Goal: Information Seeking & Learning: Compare options

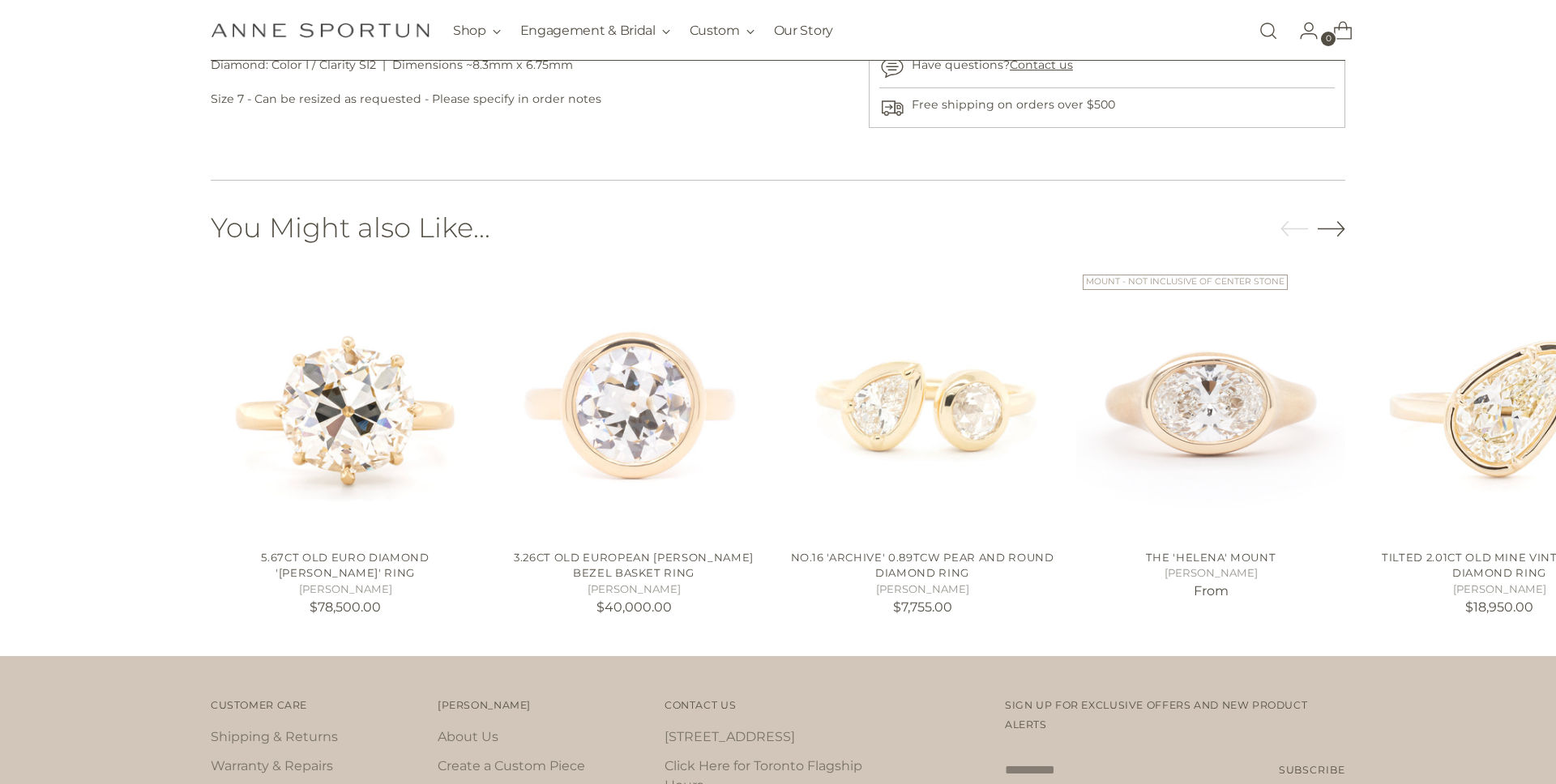
scroll to position [986, 0]
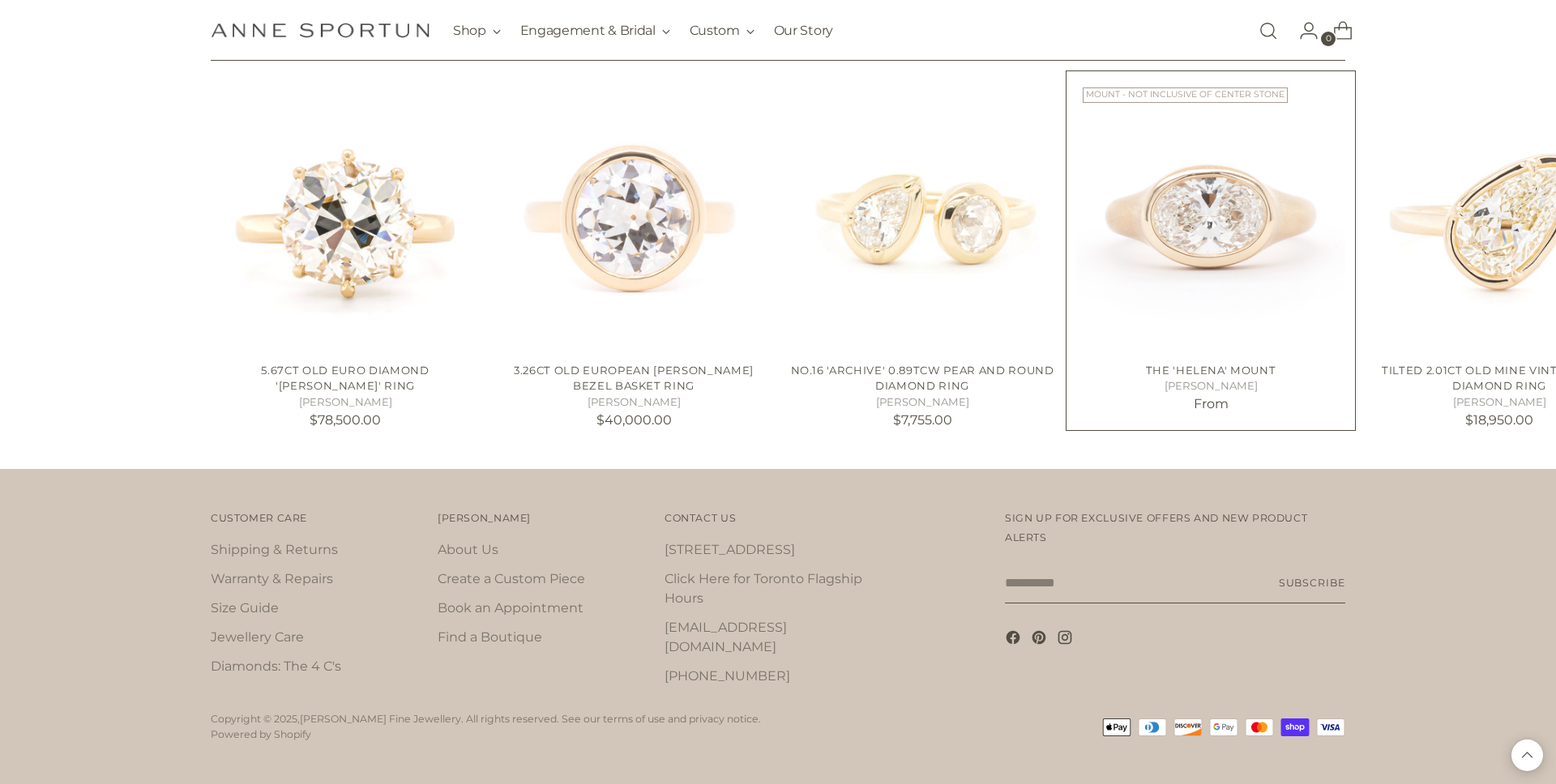
click at [0, 0] on img "The 'Helena' Mount" at bounding box center [0, 0] width 0 height 0
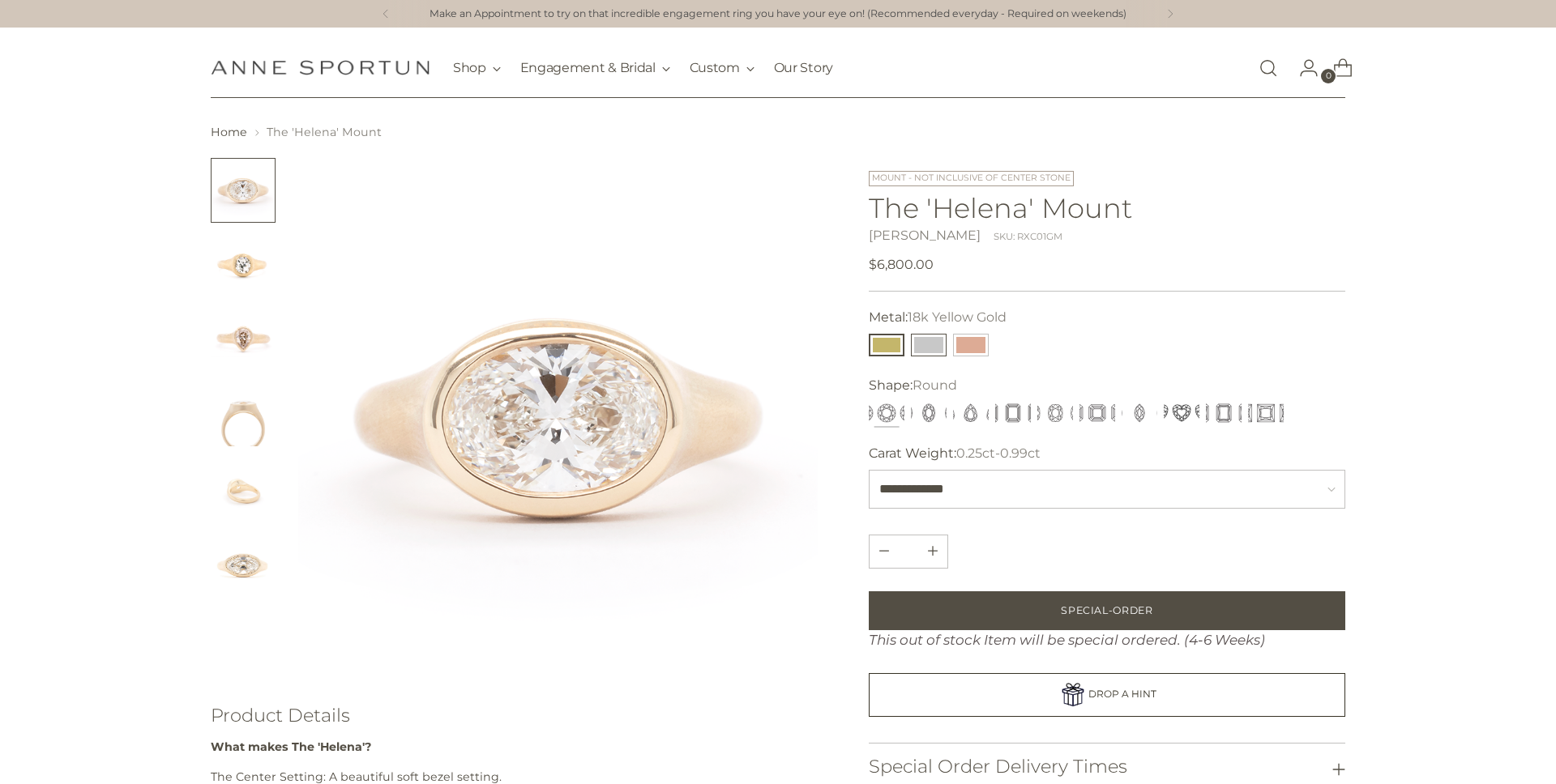
click at [920, 337] on button "14k White Gold" at bounding box center [928, 345] width 36 height 22
click at [972, 347] on button "14k Rose Gold" at bounding box center [971, 345] width 36 height 22
click at [931, 344] on button "14k White Gold" at bounding box center [928, 345] width 36 height 22
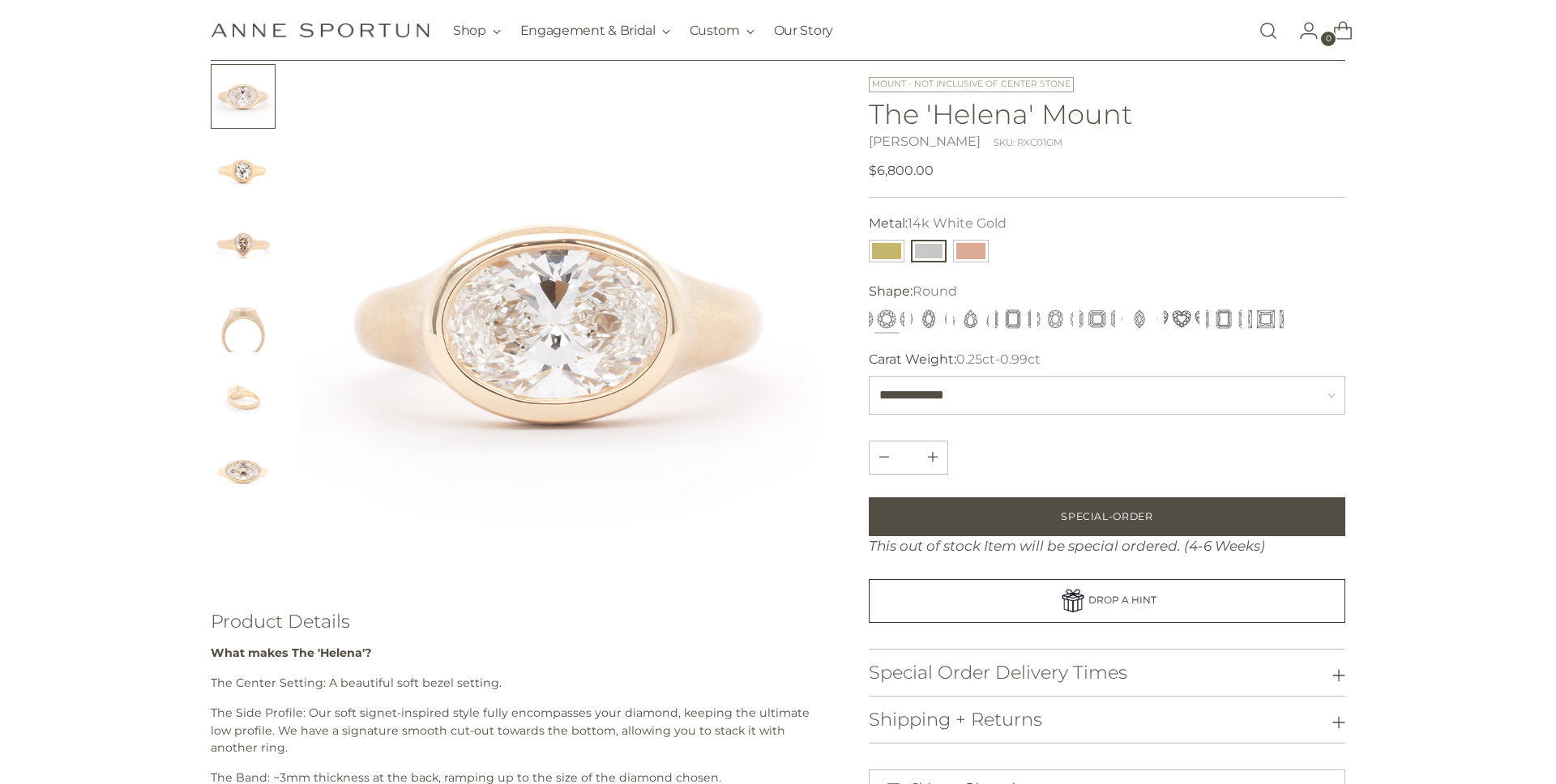
scroll to position [109, 0]
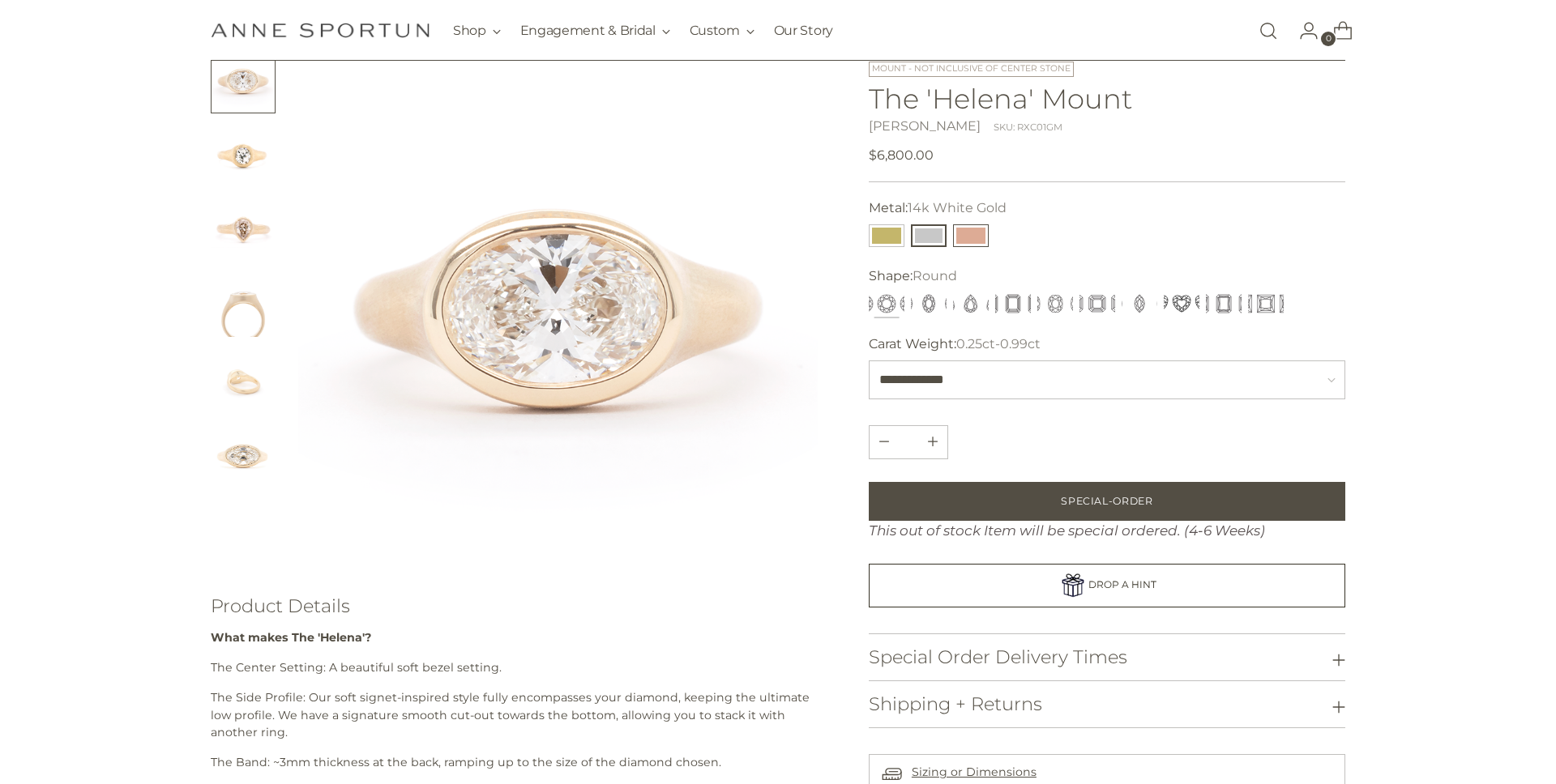
click at [978, 240] on button "14k Rose Gold" at bounding box center [971, 235] width 36 height 22
click at [930, 236] on button "14k White Gold" at bounding box center [928, 235] width 36 height 22
click at [891, 239] on button "18k Yellow Gold" at bounding box center [886, 235] width 36 height 22
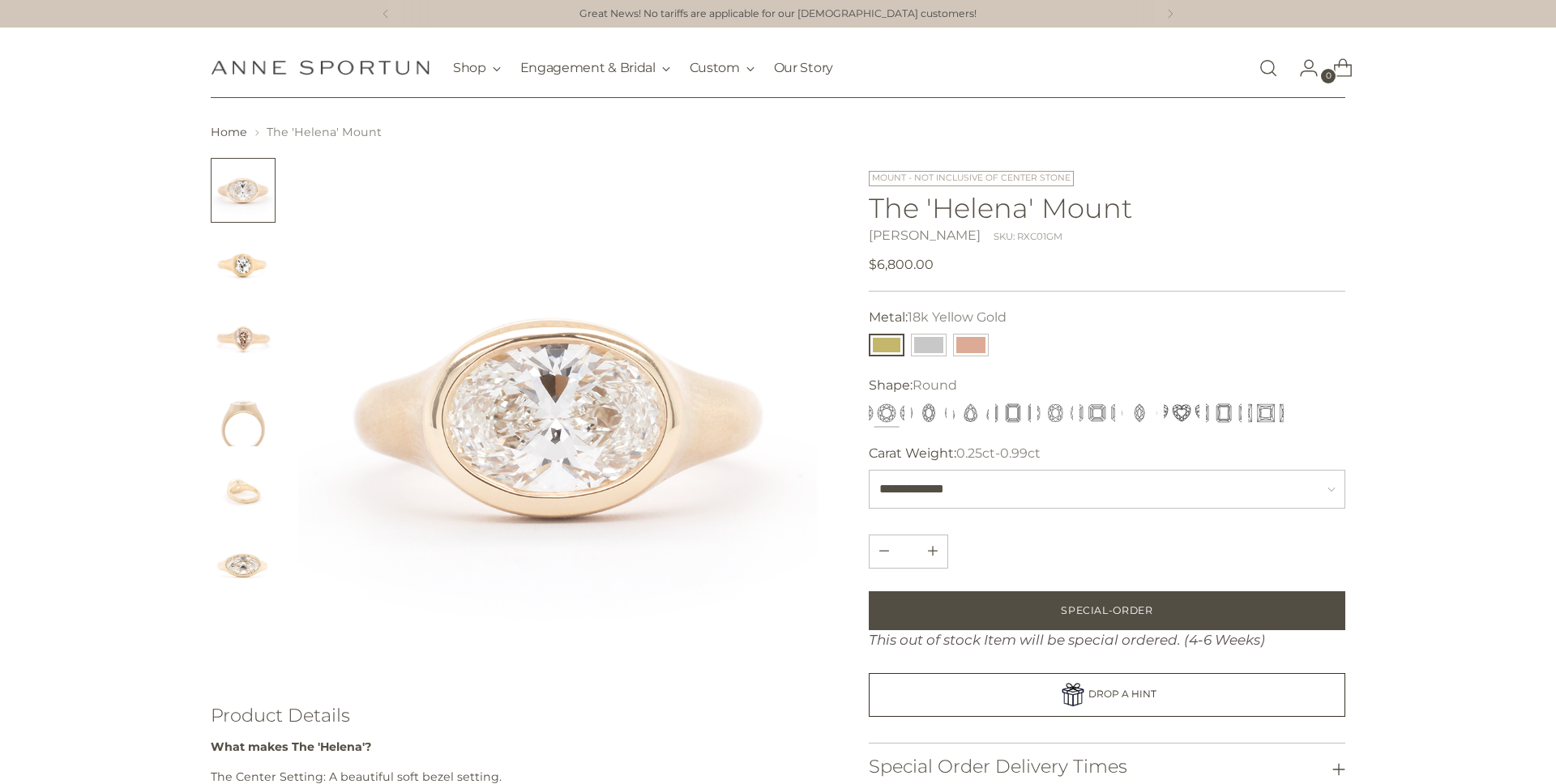
click at [232, 274] on img "Change image to image 2" at bounding box center [242, 265] width 65 height 65
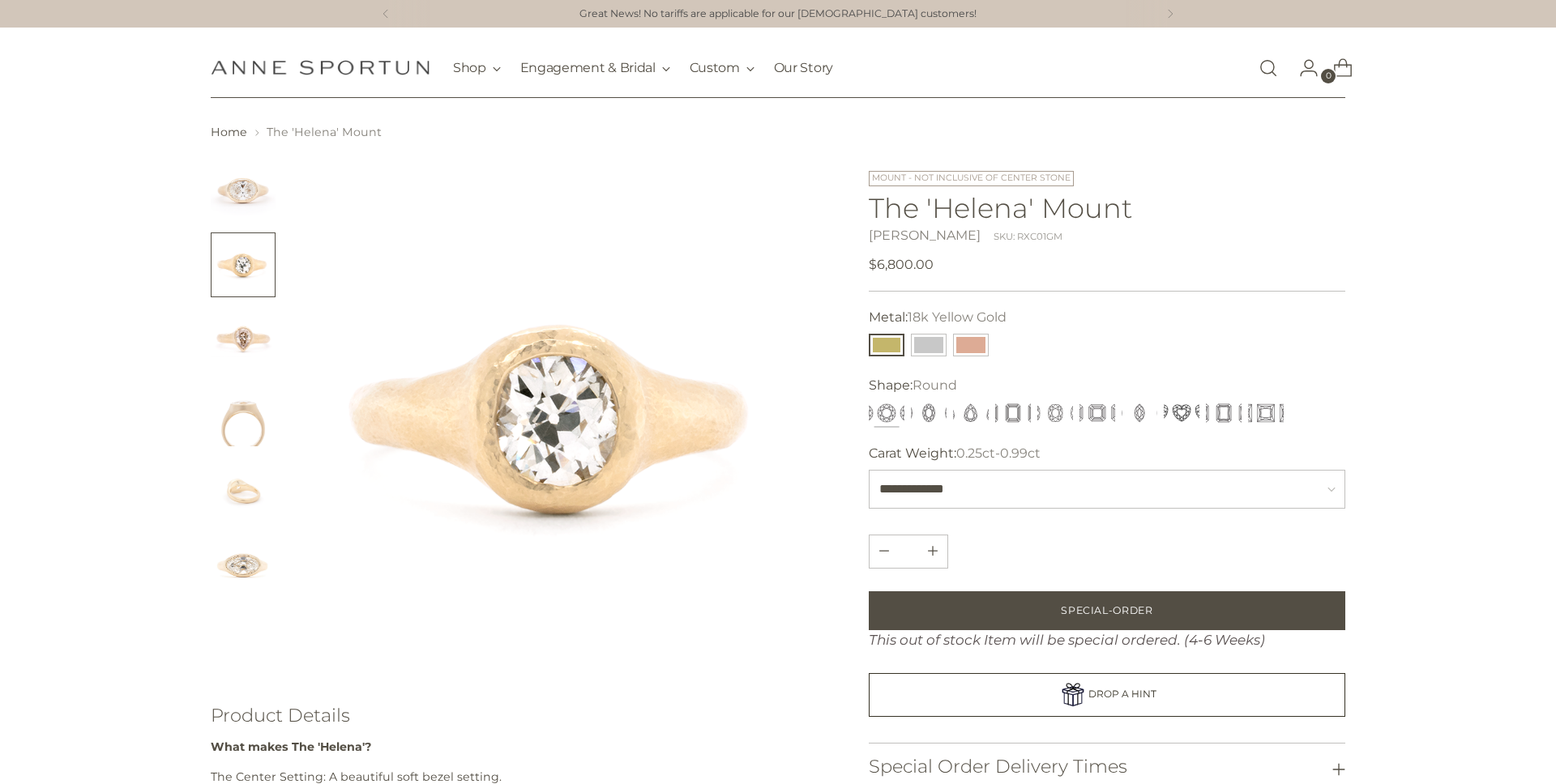
click at [244, 328] on img "Change image to image 3" at bounding box center [242, 339] width 65 height 65
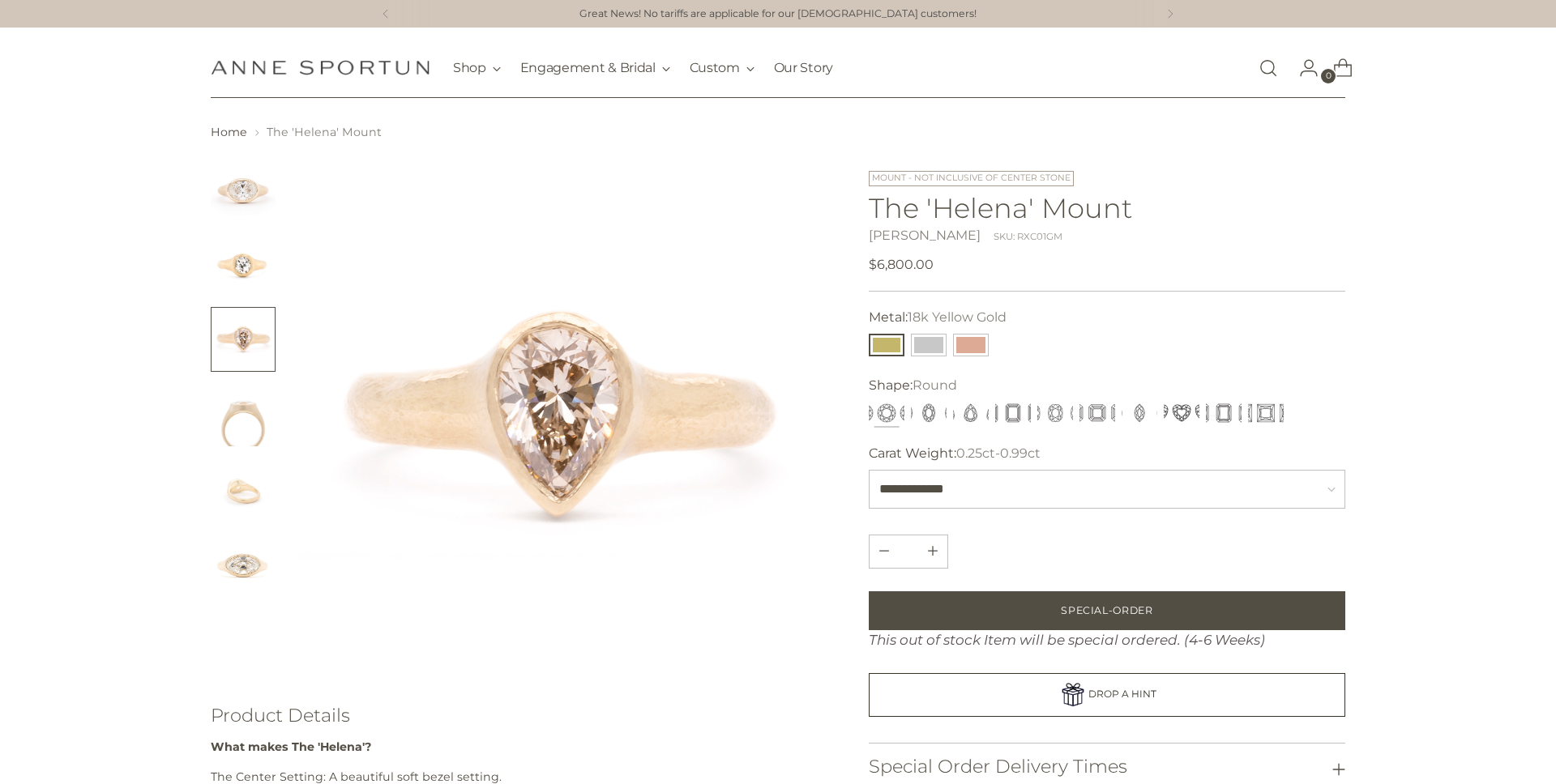
click at [243, 420] on img "Change image to image 4" at bounding box center [242, 414] width 65 height 65
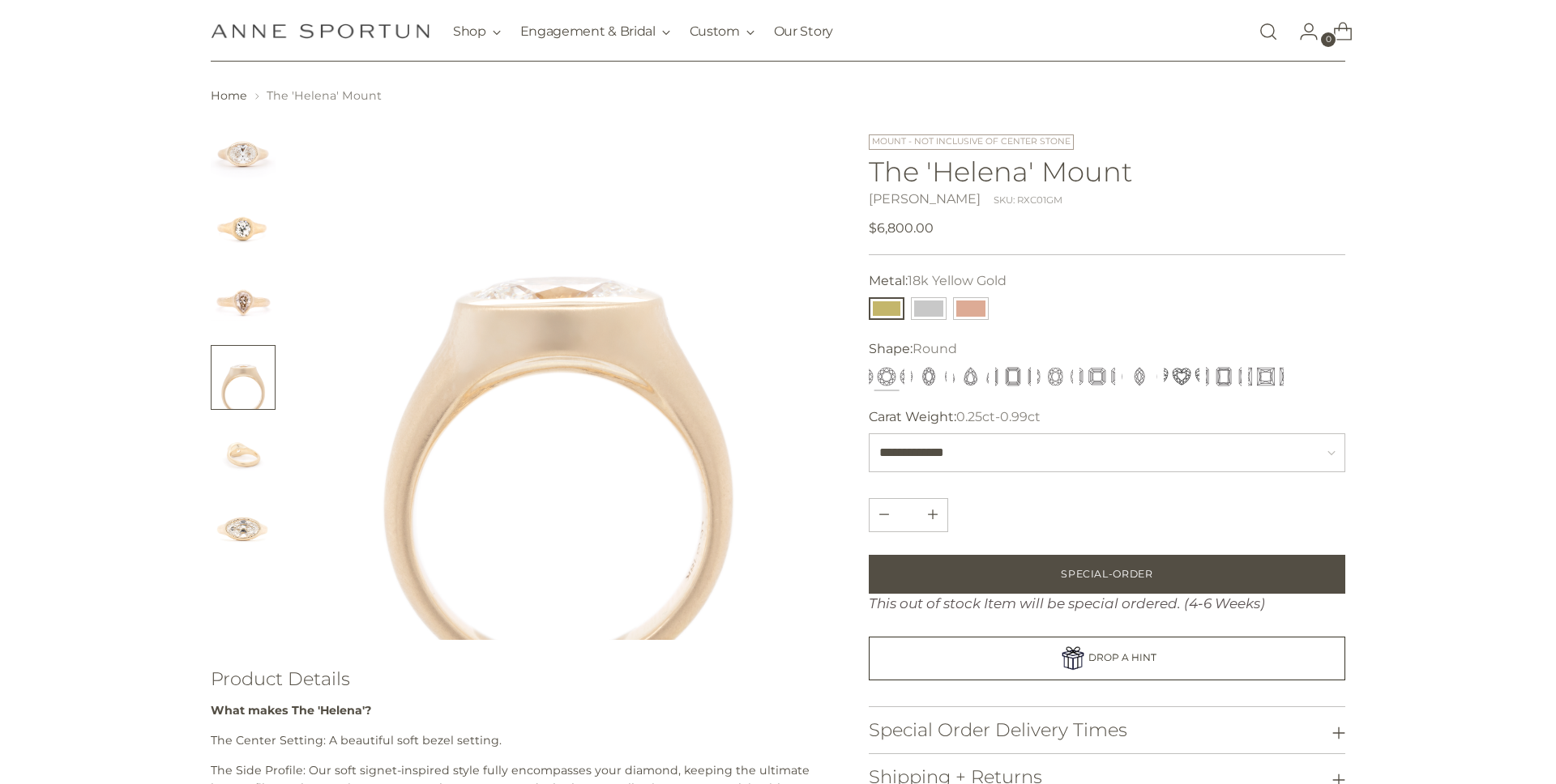
scroll to position [69, 0]
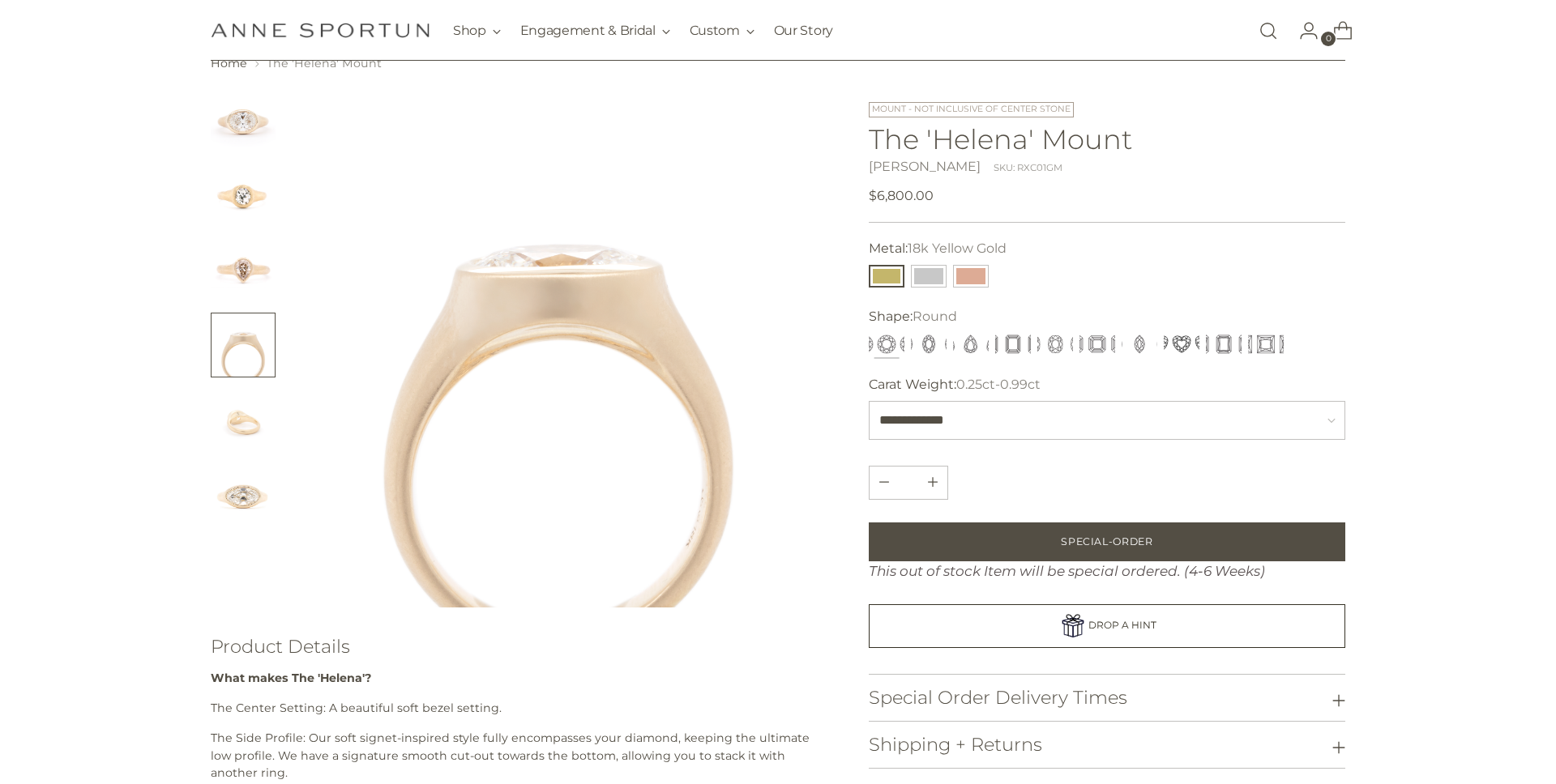
click at [240, 424] on img "Change image to image 5" at bounding box center [242, 419] width 65 height 65
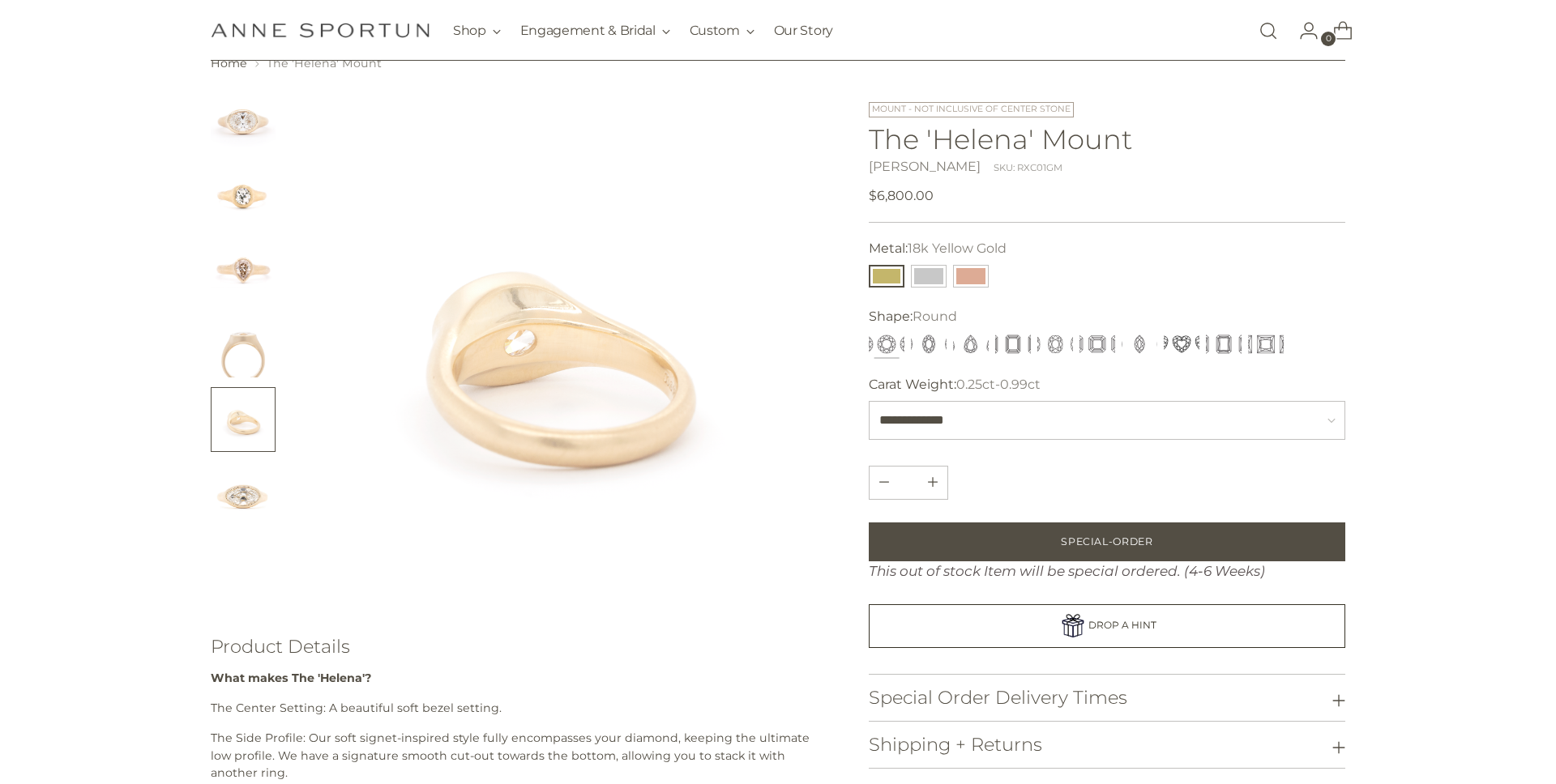
click at [237, 508] on img "Change image to image 6" at bounding box center [242, 493] width 65 height 65
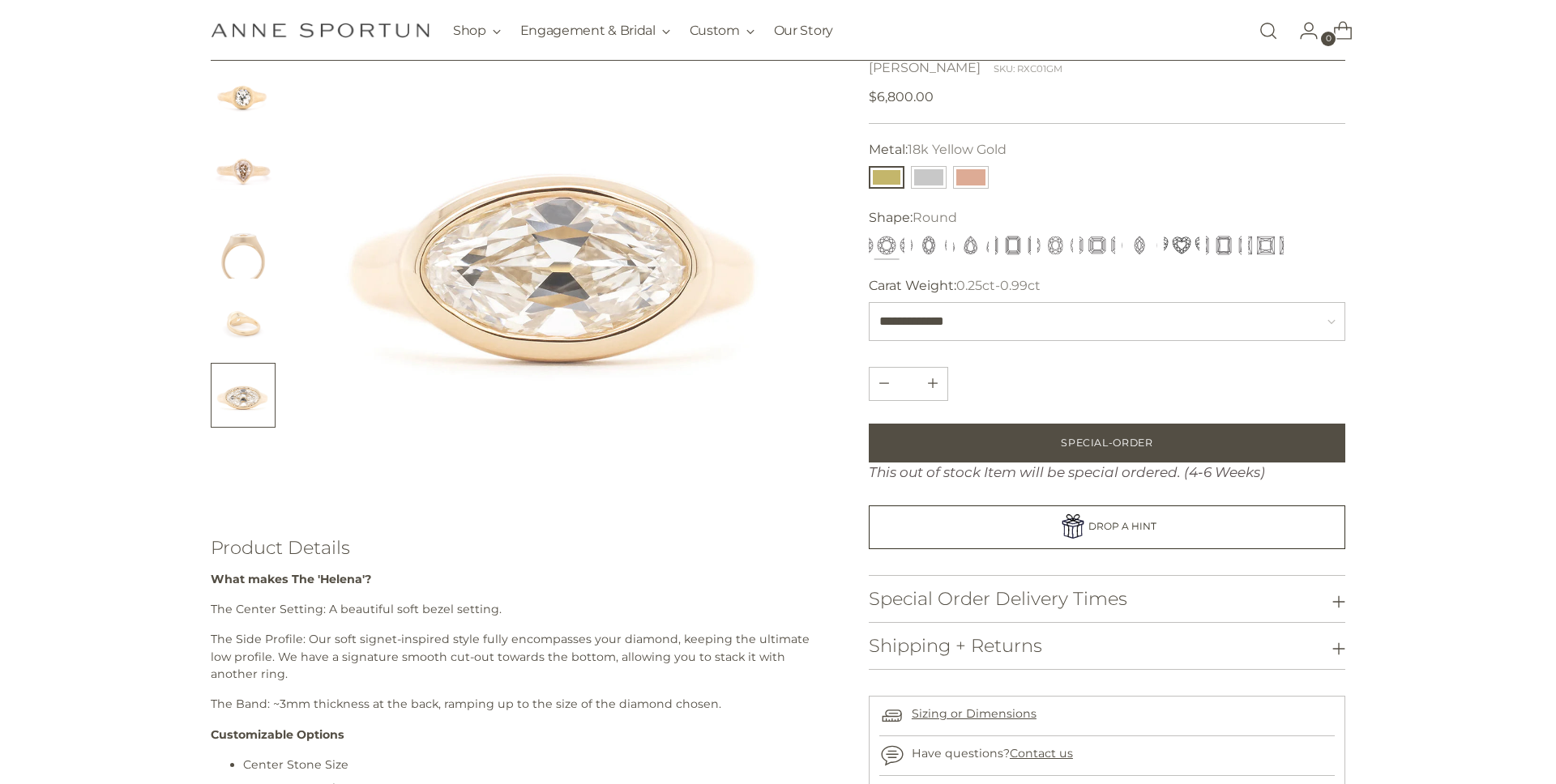
scroll to position [0, 0]
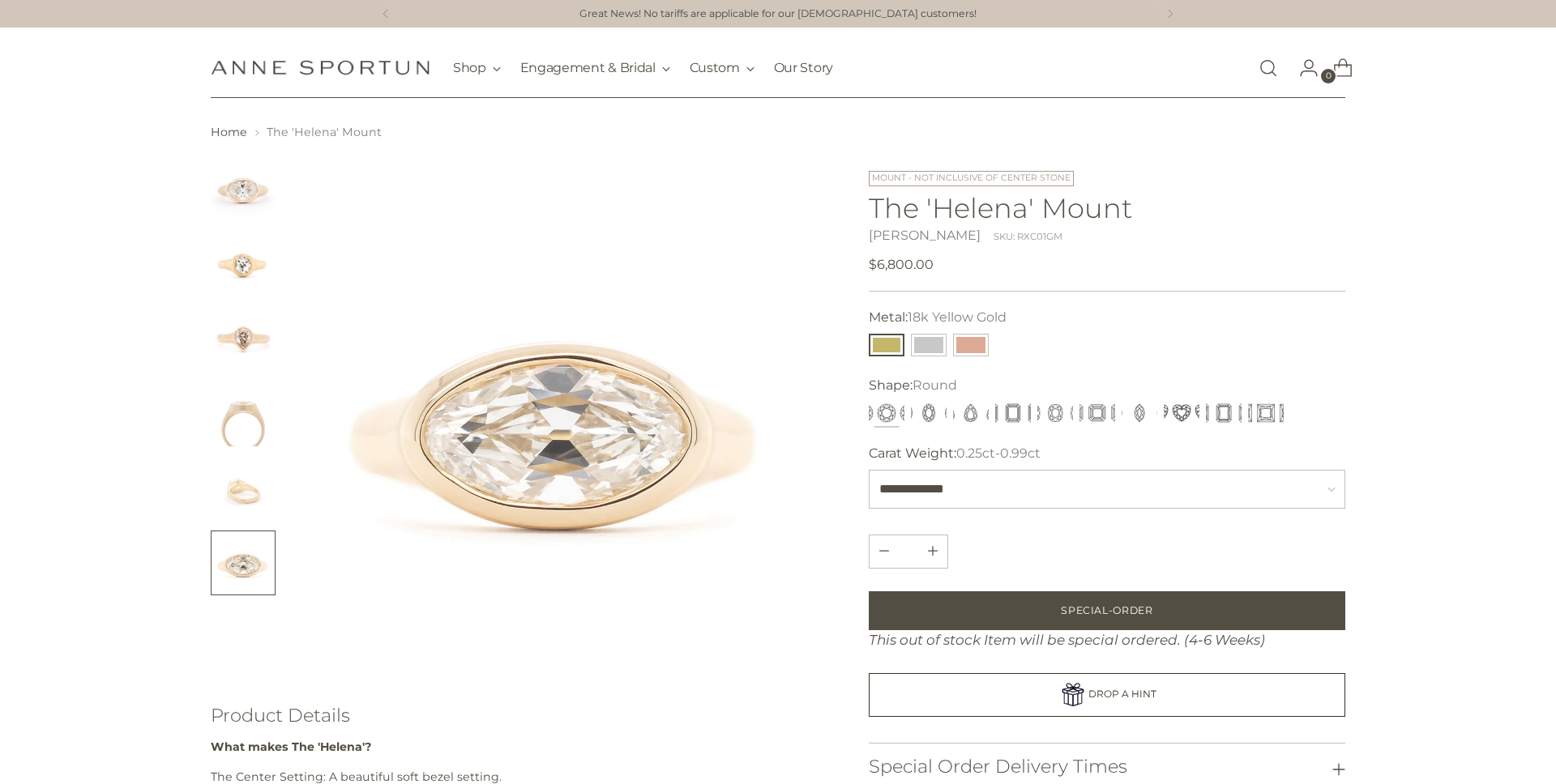
click at [242, 187] on img "Change image to image 1" at bounding box center [242, 190] width 65 height 65
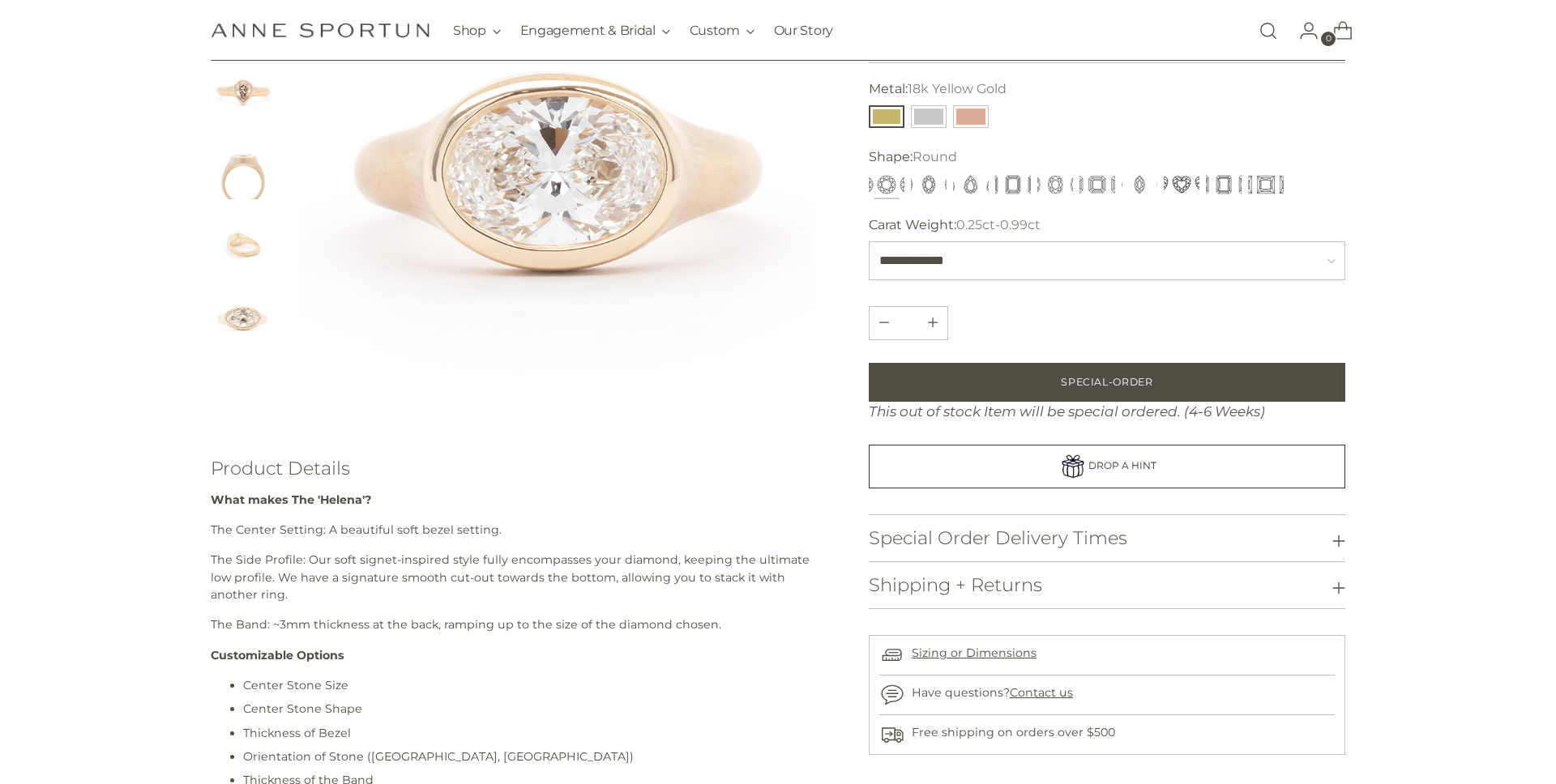
scroll to position [447, 0]
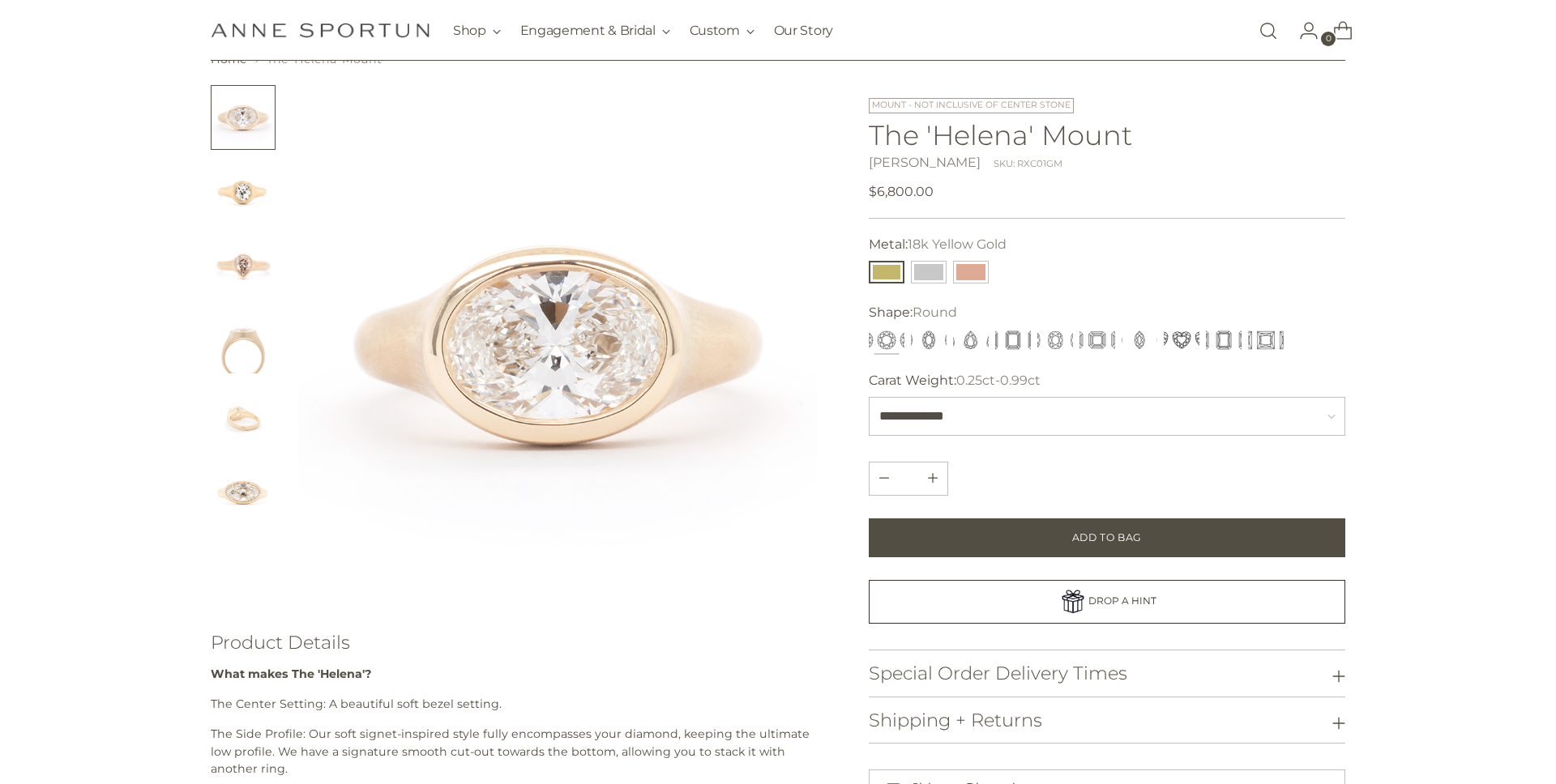
scroll to position [73, 0]
